Goal: Navigation & Orientation: Find specific page/section

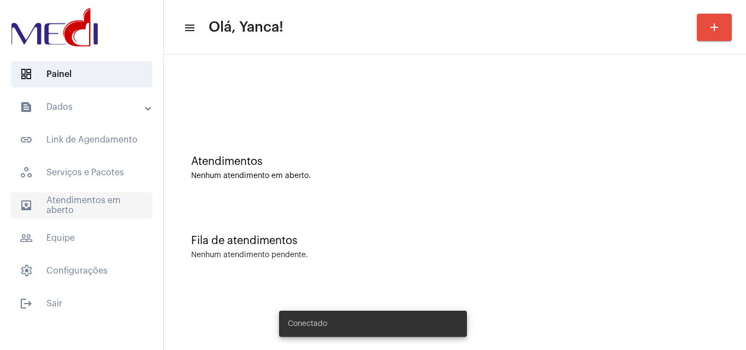
click at [103, 210] on span "outbox_outline Atendimentos em aberto" at bounding box center [81, 205] width 141 height 26
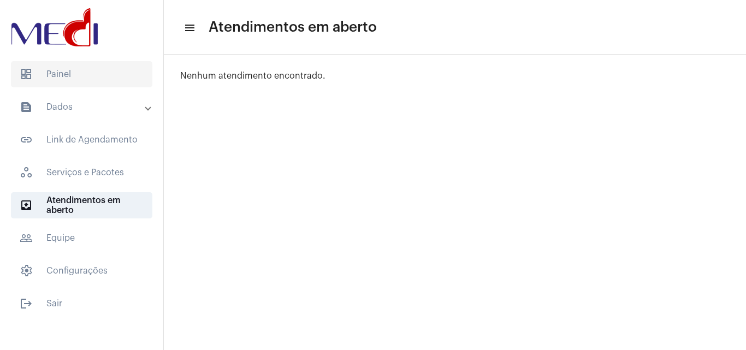
click at [112, 76] on span "dashboard Painel" at bounding box center [81, 74] width 141 height 26
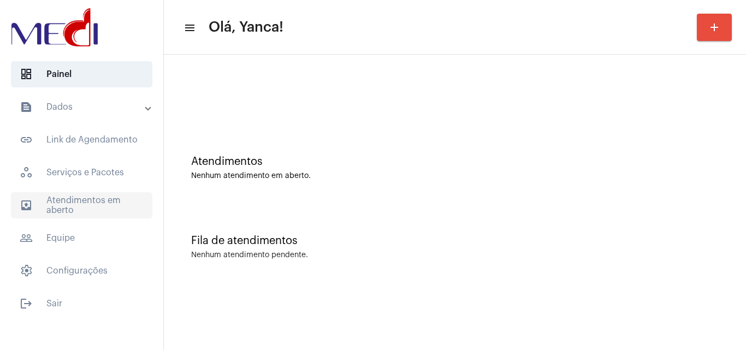
click at [106, 204] on span "outbox_outline Atendimentos em aberto" at bounding box center [81, 205] width 141 height 26
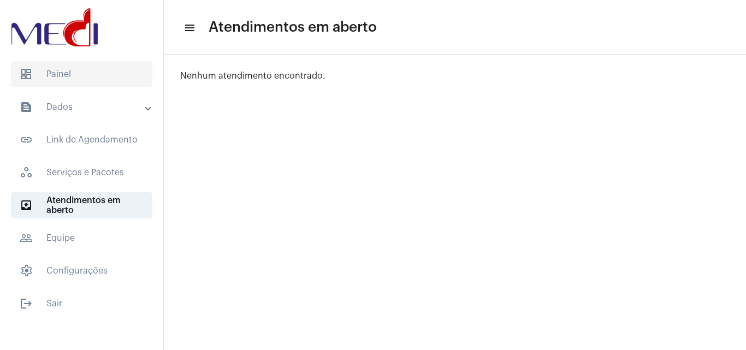
click at [84, 69] on span "dashboard Painel" at bounding box center [81, 74] width 141 height 26
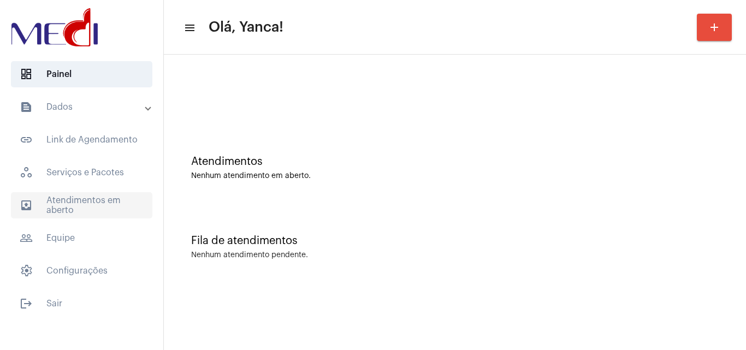
click at [76, 203] on span "outbox_outline Atendimentos em aberto" at bounding box center [81, 205] width 141 height 26
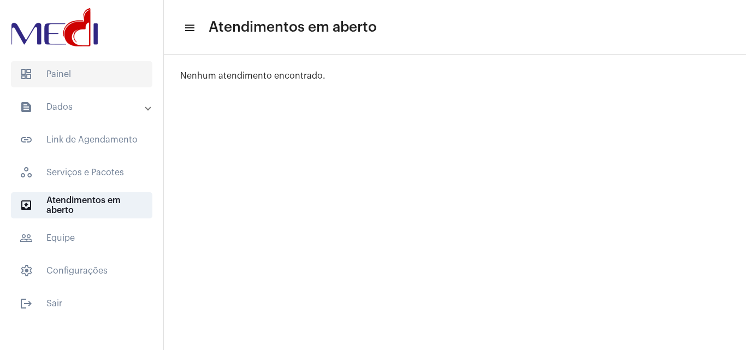
drag, startPoint x: 87, startPoint y: 75, endPoint x: 100, endPoint y: 75, distance: 13.1
click at [91, 74] on span "dashboard Painel" at bounding box center [81, 74] width 141 height 26
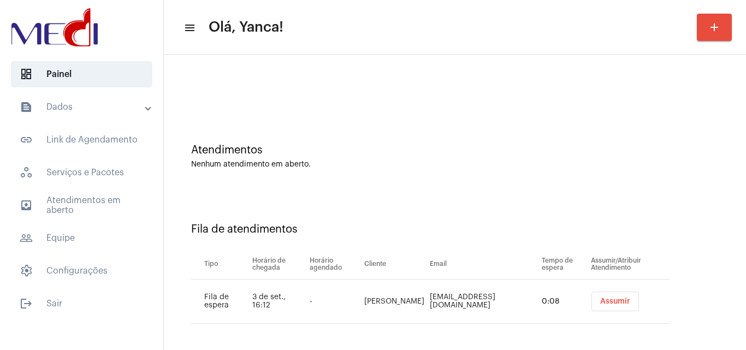
scroll to position [15, 0]
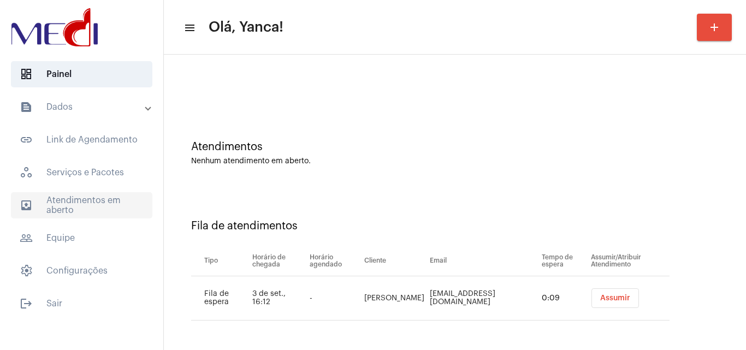
click at [99, 217] on span "outbox_outline Atendimentos em aberto" at bounding box center [81, 205] width 141 height 26
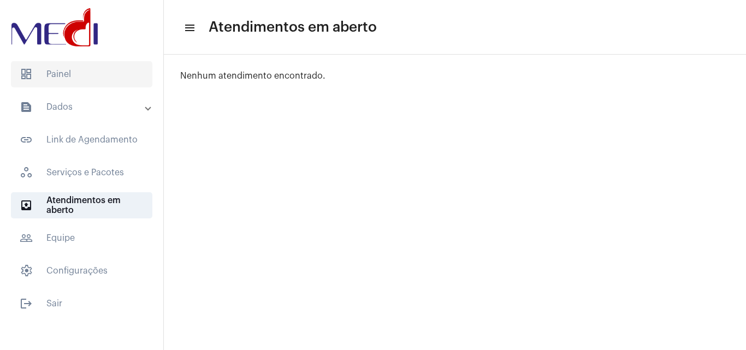
click at [115, 70] on span "dashboard Painel" at bounding box center [81, 74] width 141 height 26
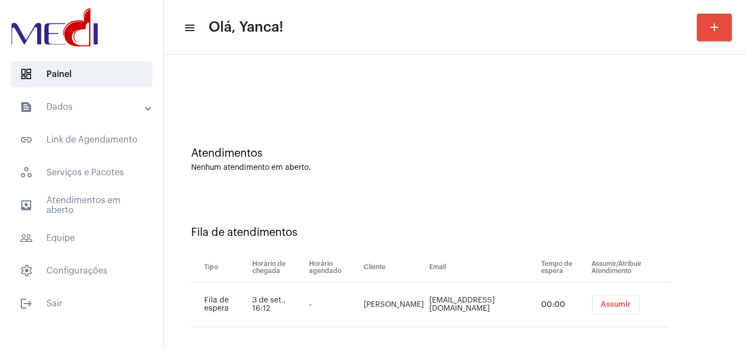
scroll to position [15, 0]
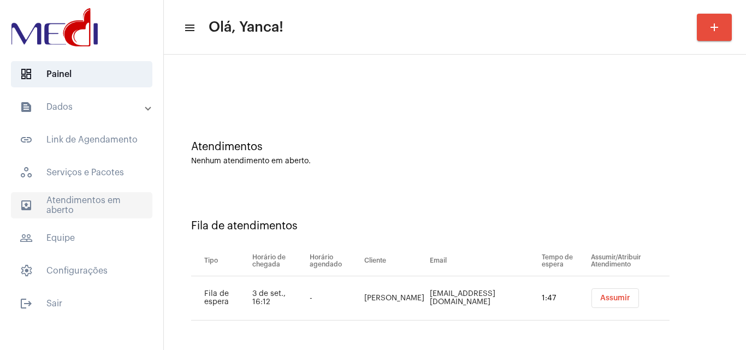
click at [96, 200] on span "outbox_outline Atendimentos em aberto" at bounding box center [81, 205] width 141 height 26
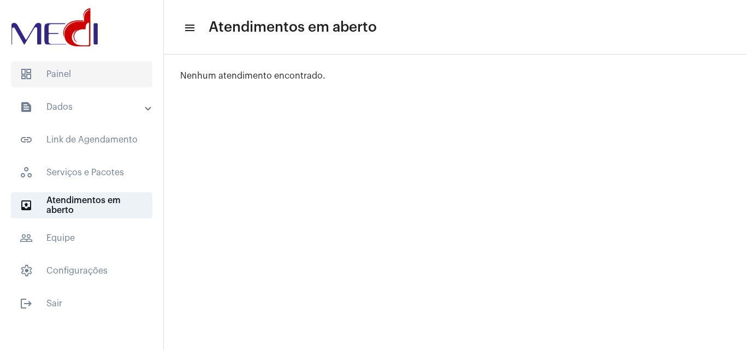
click at [64, 70] on span "dashboard Painel" at bounding box center [81, 74] width 141 height 26
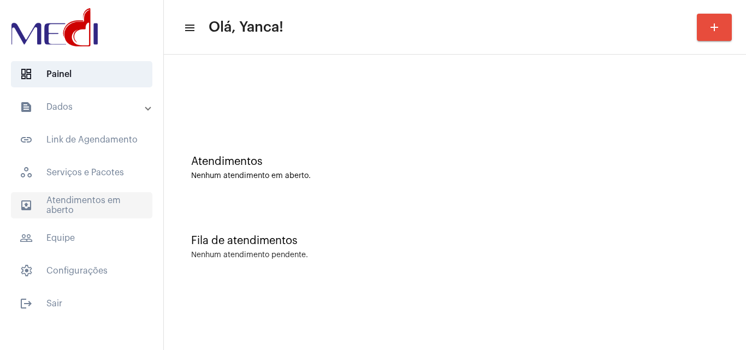
click at [99, 199] on span "outbox_outline Atendimentos em aberto" at bounding box center [81, 205] width 141 height 26
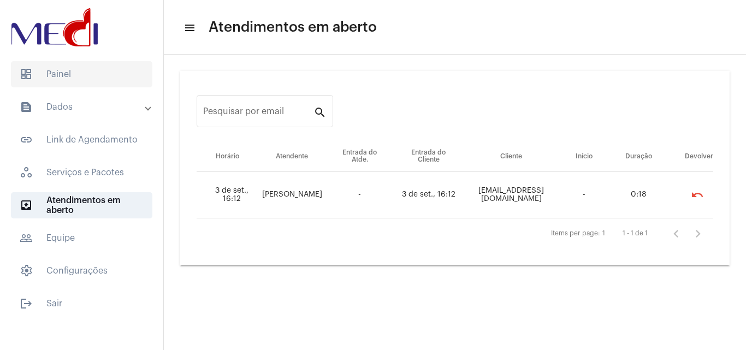
click at [84, 68] on span "dashboard Painel" at bounding box center [81, 74] width 141 height 26
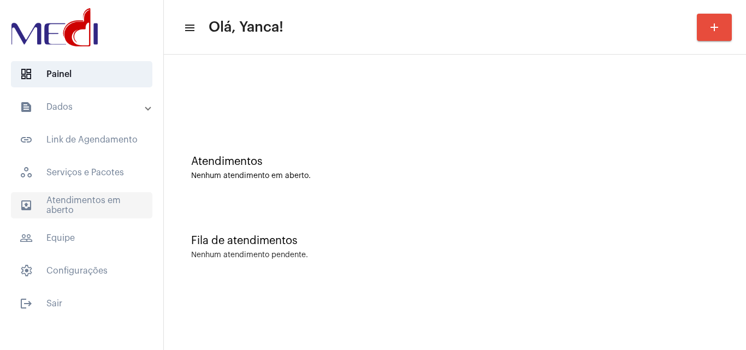
click at [73, 212] on span "outbox_outline Atendimentos em aberto" at bounding box center [81, 205] width 141 height 26
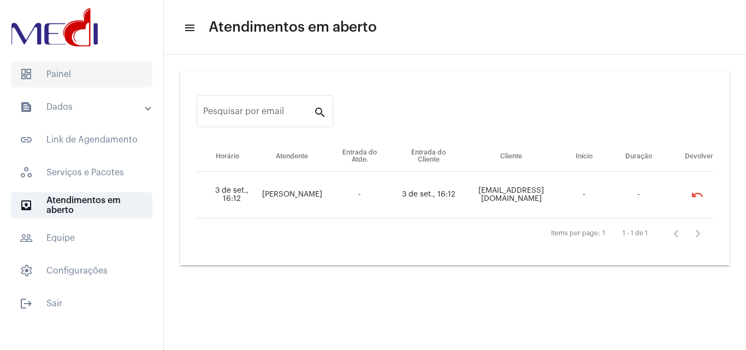
click at [110, 67] on span "dashboard Painel" at bounding box center [81, 74] width 141 height 26
